Goal: Check status: Check status

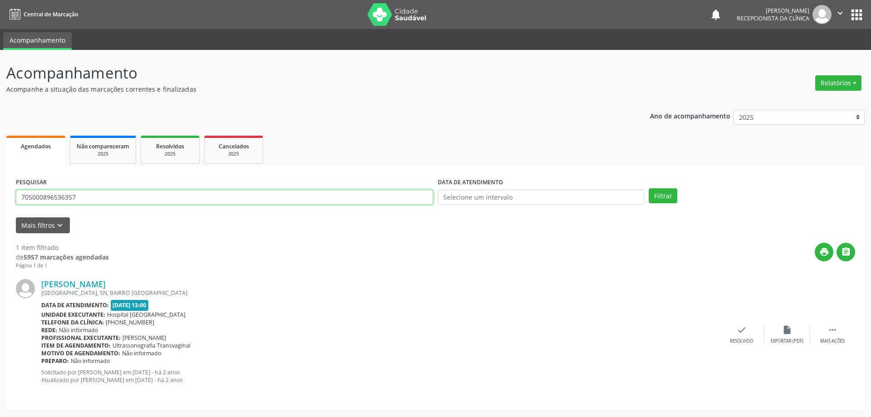
drag, startPoint x: 88, startPoint y: 197, endPoint x: 0, endPoint y: 179, distance: 89.5
click at [0, 179] on div "Acompanhamento Acompanhe a situação das marcações correntes e finalizadas Relat…" at bounding box center [435, 233] width 871 height 367
type input "706808757823223"
click at [649, 188] on button "Filtrar" at bounding box center [663, 195] width 29 height 15
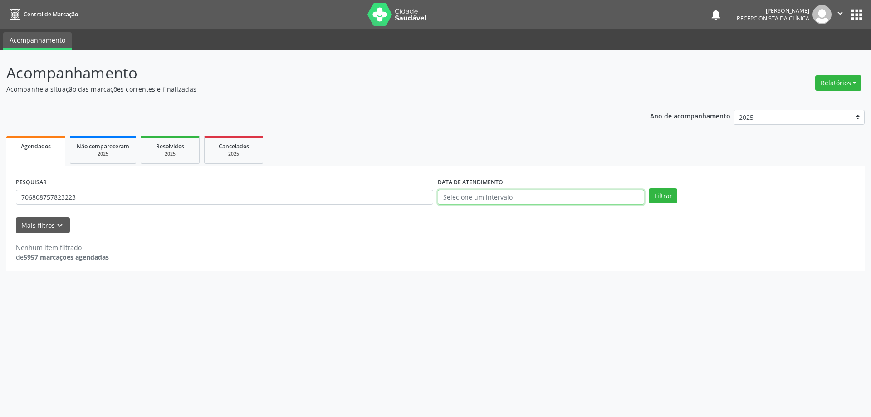
click at [480, 200] on input "text" at bounding box center [541, 197] width 206 height 15
click at [443, 215] on icon at bounding box center [442, 216] width 6 height 6
select select "7"
click at [504, 295] on span "20" at bounding box center [505, 298] width 18 height 18
type input "[DATE]"
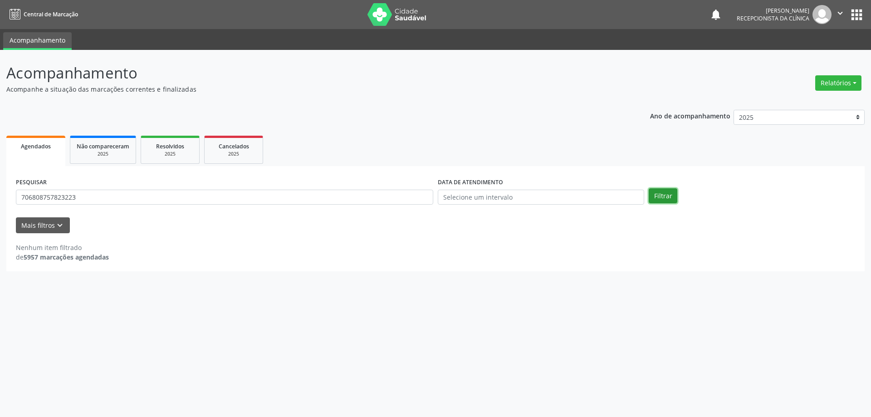
click at [664, 195] on button "Filtrar" at bounding box center [663, 195] width 29 height 15
click at [664, 194] on button "Filtrar" at bounding box center [663, 195] width 29 height 15
click at [92, 192] on input "706808757823223" at bounding box center [225, 197] width 418 height 15
drag, startPoint x: 92, startPoint y: 193, endPoint x: 3, endPoint y: 192, distance: 88.5
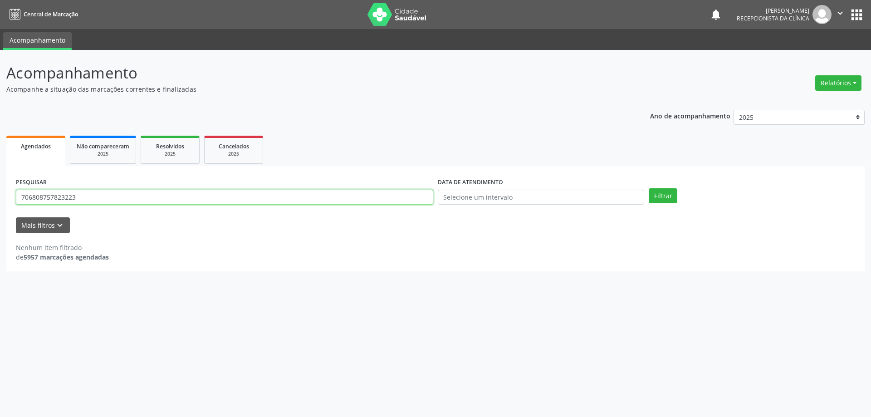
click at [0, 192] on div "Acompanhamento Acompanhe a situação das marcações correntes e finalizadas Relat…" at bounding box center [435, 233] width 871 height 367
type input "709806063026895"
click at [649, 188] on button "Filtrar" at bounding box center [663, 195] width 29 height 15
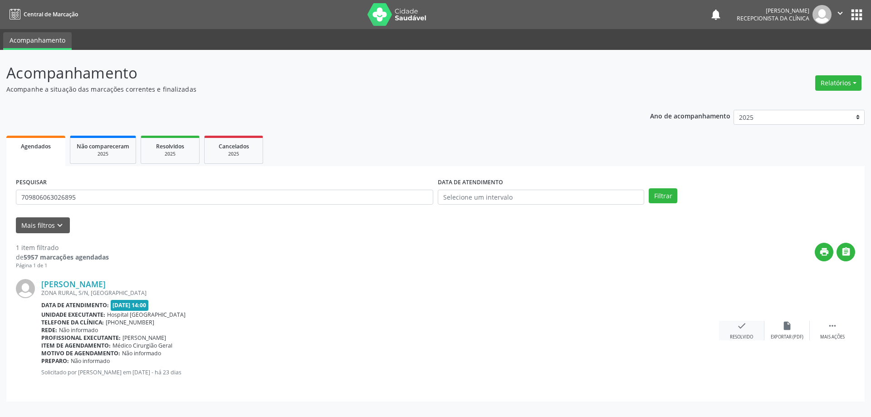
click at [745, 326] on icon "check" at bounding box center [742, 326] width 10 height 10
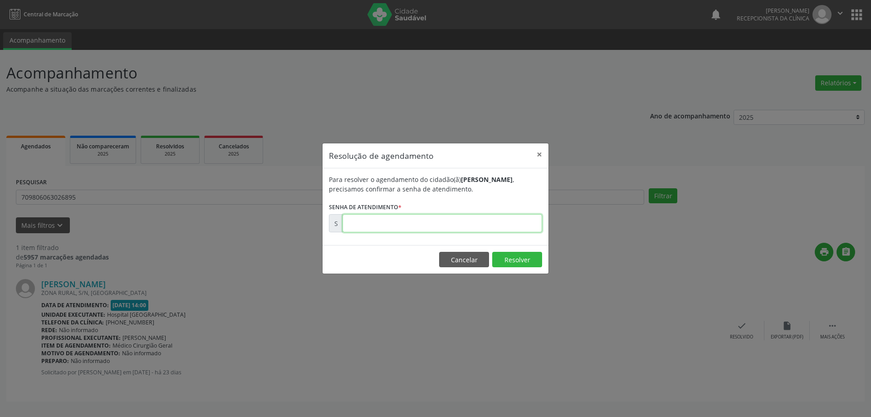
click at [366, 229] on input "text" at bounding box center [443, 223] width 200 height 18
type input "00172503"
click at [524, 259] on button "Resolver" at bounding box center [517, 259] width 50 height 15
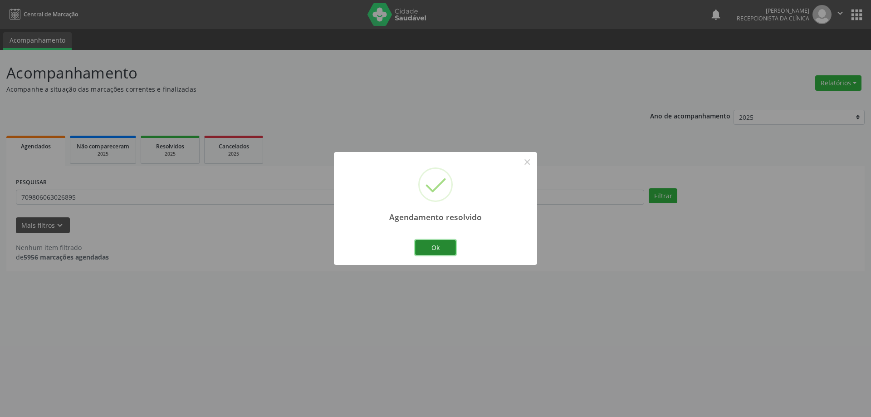
click at [440, 247] on button "Ok" at bounding box center [435, 247] width 41 height 15
